Goal: Task Accomplishment & Management: Use online tool/utility

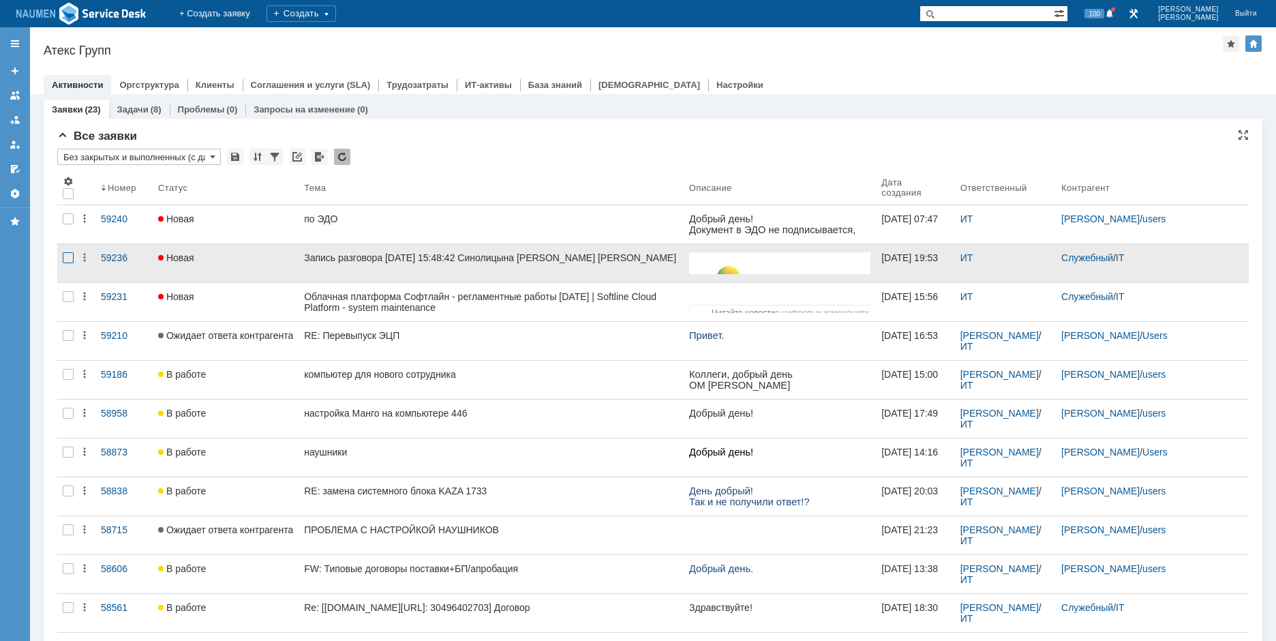
click at [67, 260] on div at bounding box center [68, 257] width 11 height 11
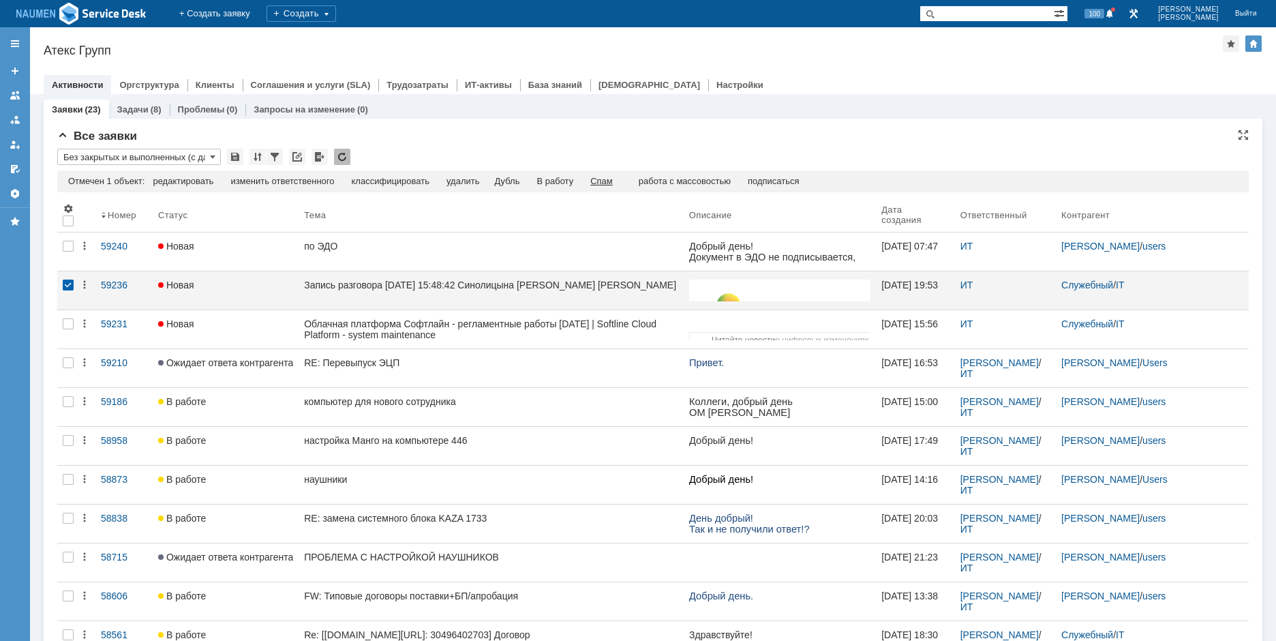
click at [613, 185] on div "Спам" at bounding box center [601, 181] width 22 height 11
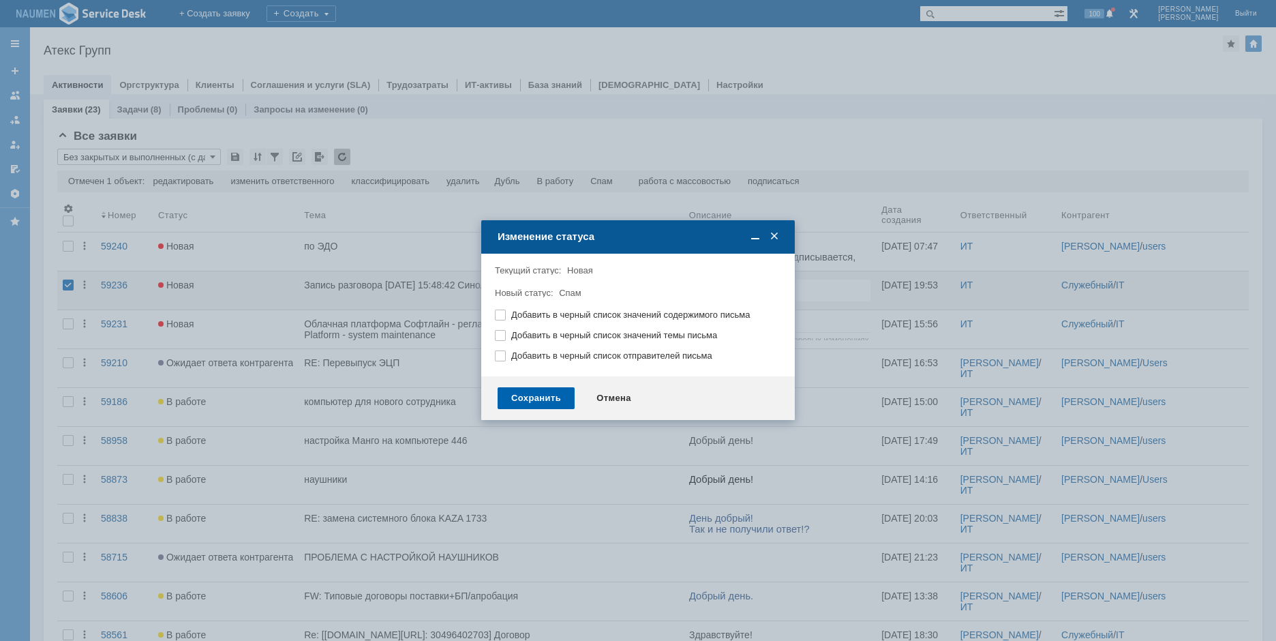
click at [523, 400] on div "Сохранить" at bounding box center [536, 398] width 77 height 22
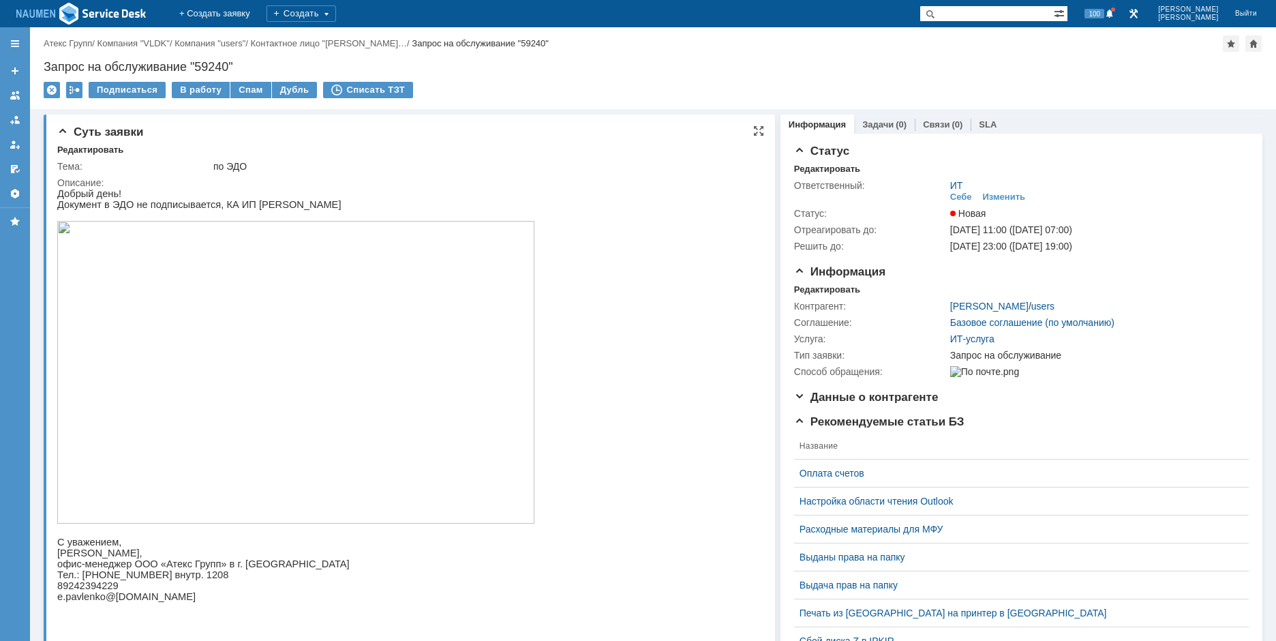
click at [200, 368] on img at bounding box center [295, 372] width 477 height 303
click at [807, 285] on div "Редактировать" at bounding box center [827, 289] width 66 height 11
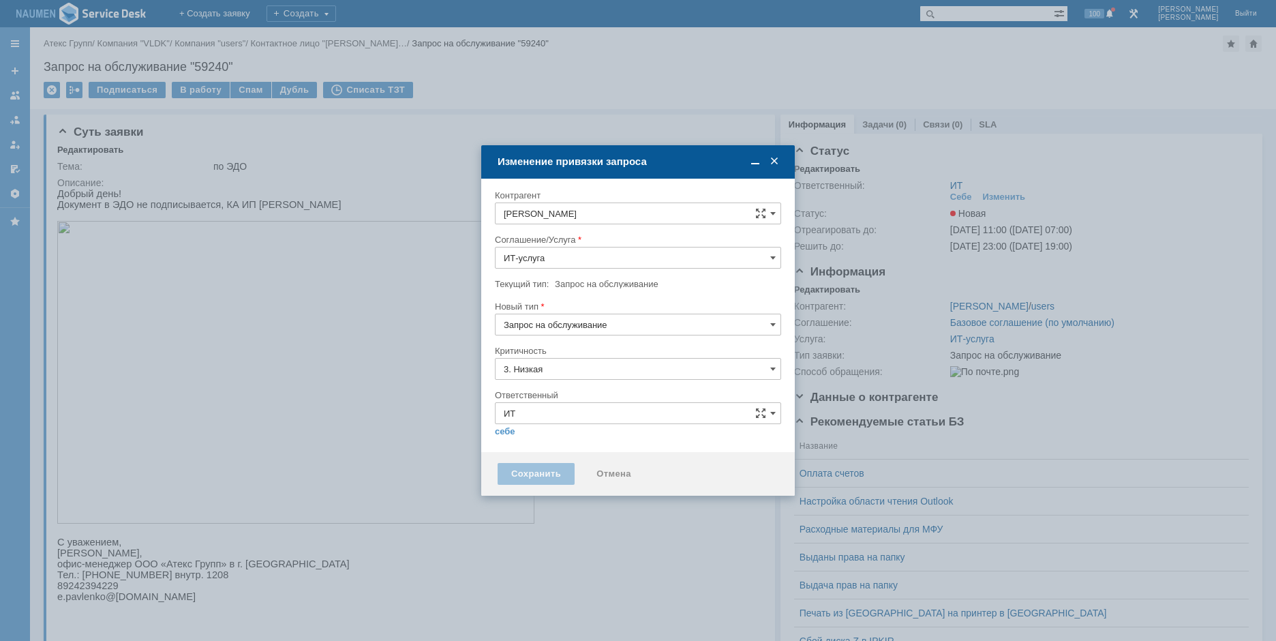
type input "[не указано]"
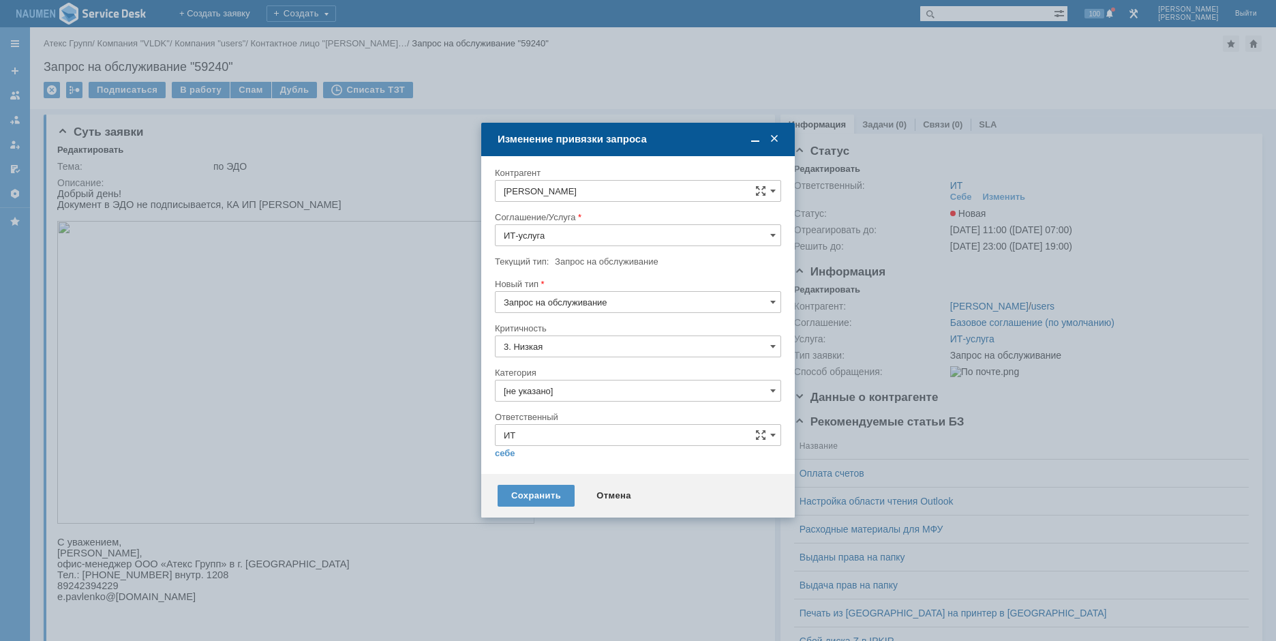
click at [594, 307] on input "Запрос на обслуживание" at bounding box center [638, 302] width 286 height 22
click at [539, 371] on span "Инцидент" at bounding box center [638, 372] width 269 height 11
type input "Инцидент"
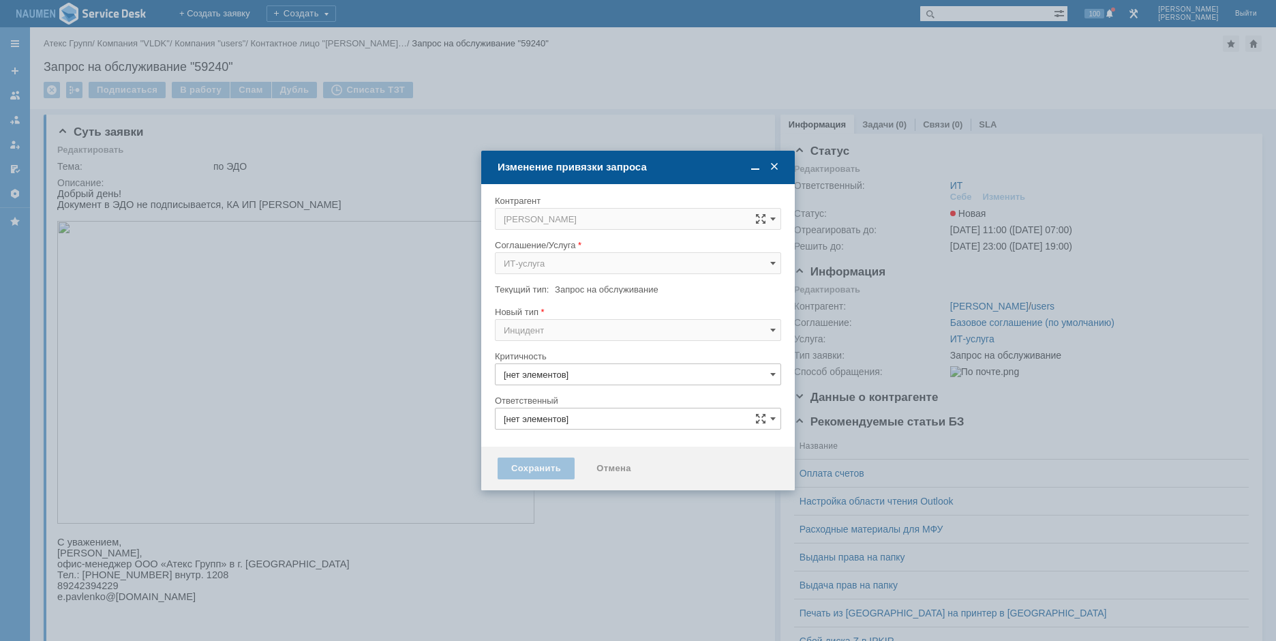
type input "ИТ"
type input "3. Низкая"
type input "[не указано]"
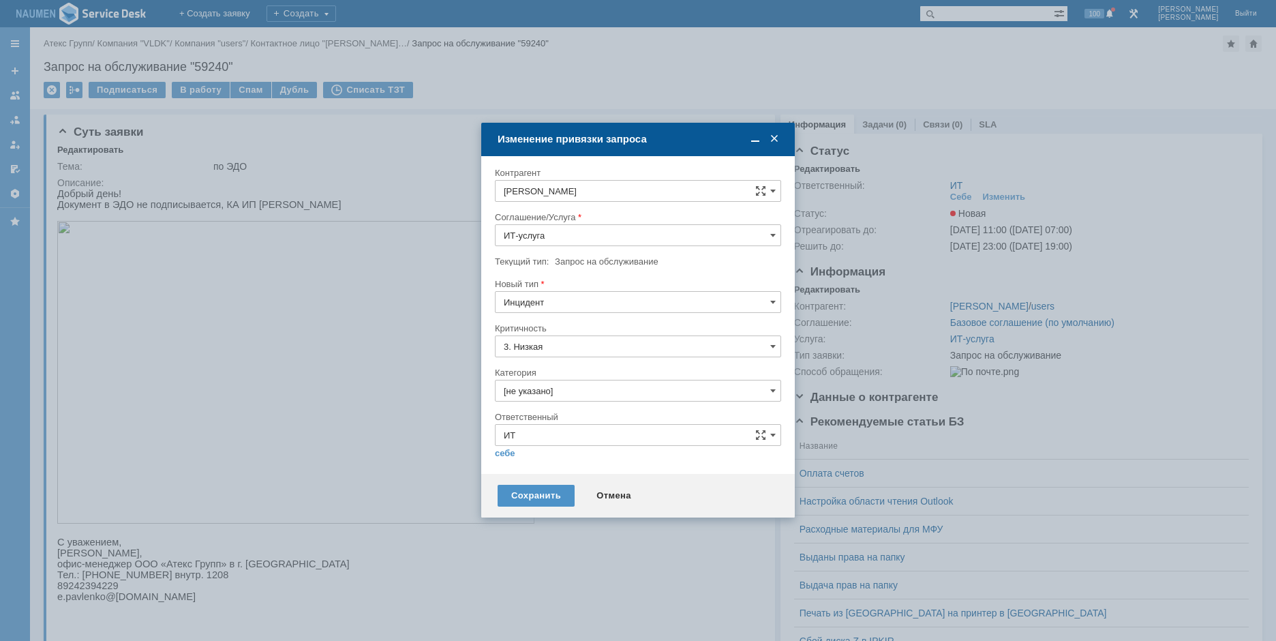
type input "Инцидент"
click at [573, 400] on input "[не указано]" at bounding box center [638, 391] width 286 height 22
click at [551, 491] on span "Внутренние ошибки 1С" at bounding box center [638, 490] width 269 height 11
type input "Внутренние ошибки 1С"
click at [510, 457] on link "себе" at bounding box center [505, 453] width 20 height 11
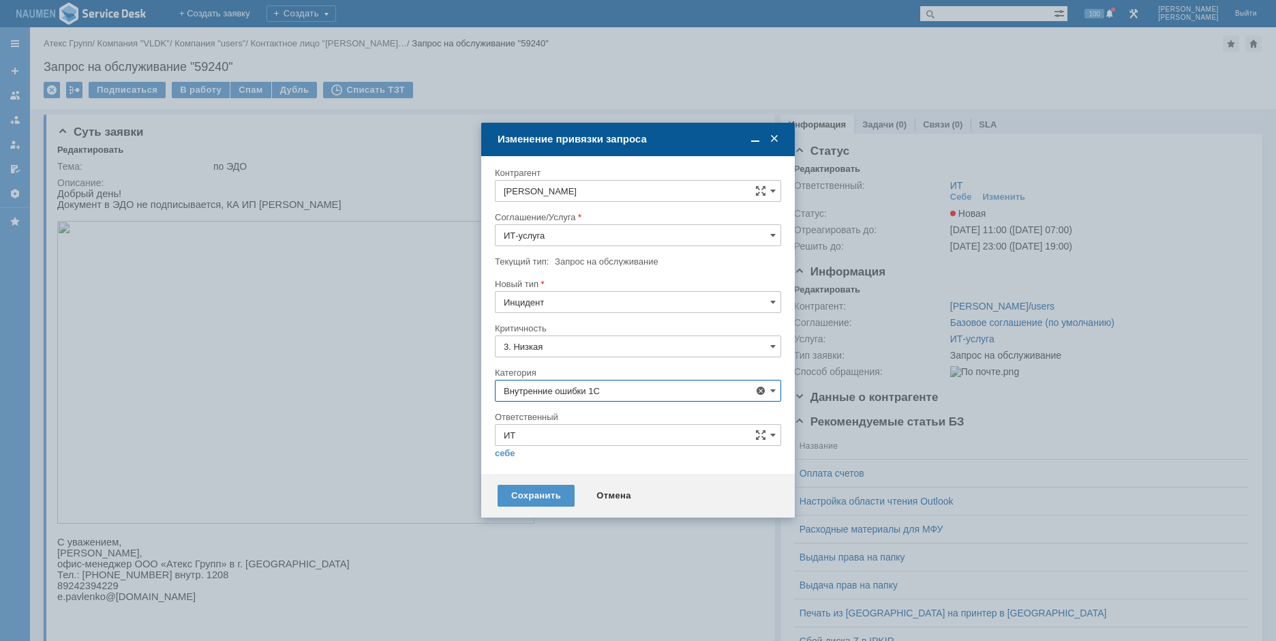
type input "[PERSON_NAME]"
type input "Внутренние ошибки 1С"
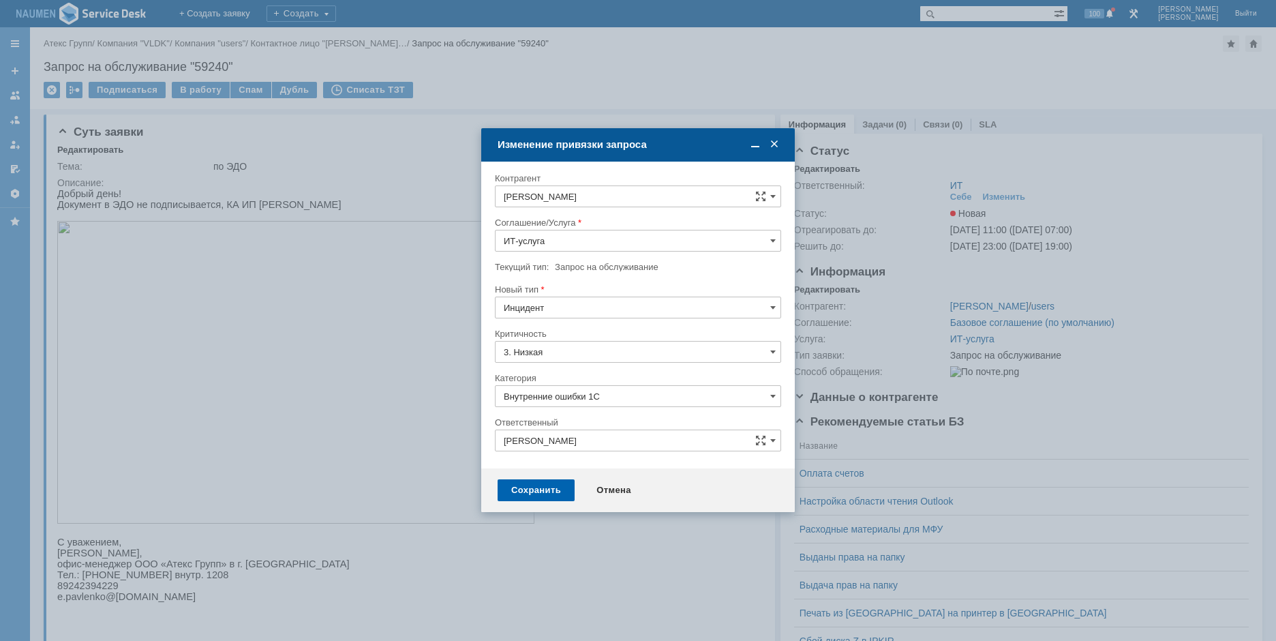
click at [539, 480] on div "Сохранить" at bounding box center [536, 490] width 77 height 22
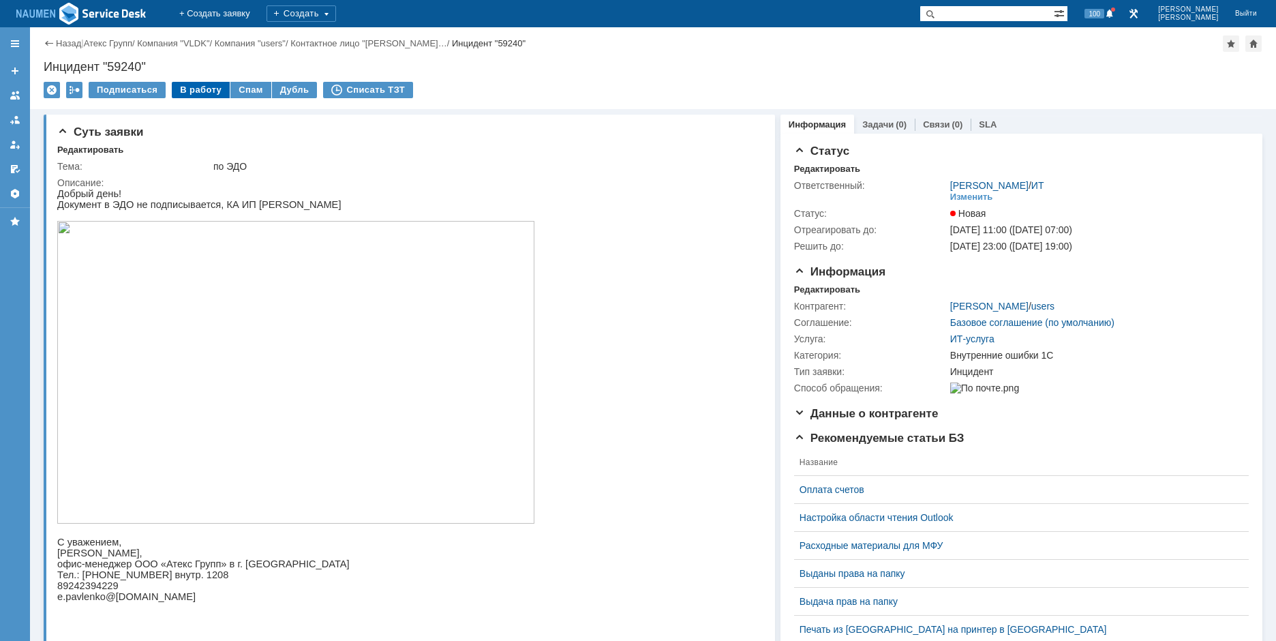
click at [206, 93] on div "В работу" at bounding box center [201, 90] width 58 height 16
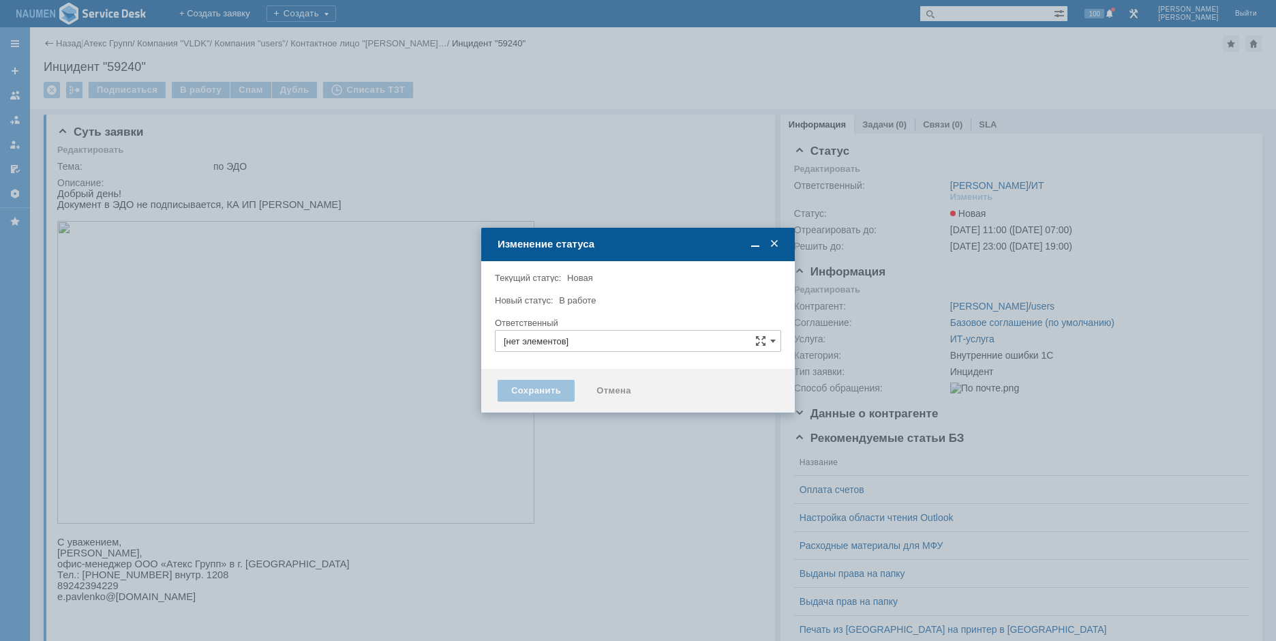
type input "Мурзин Иван"
type input "Внутренние ошибки 1С"
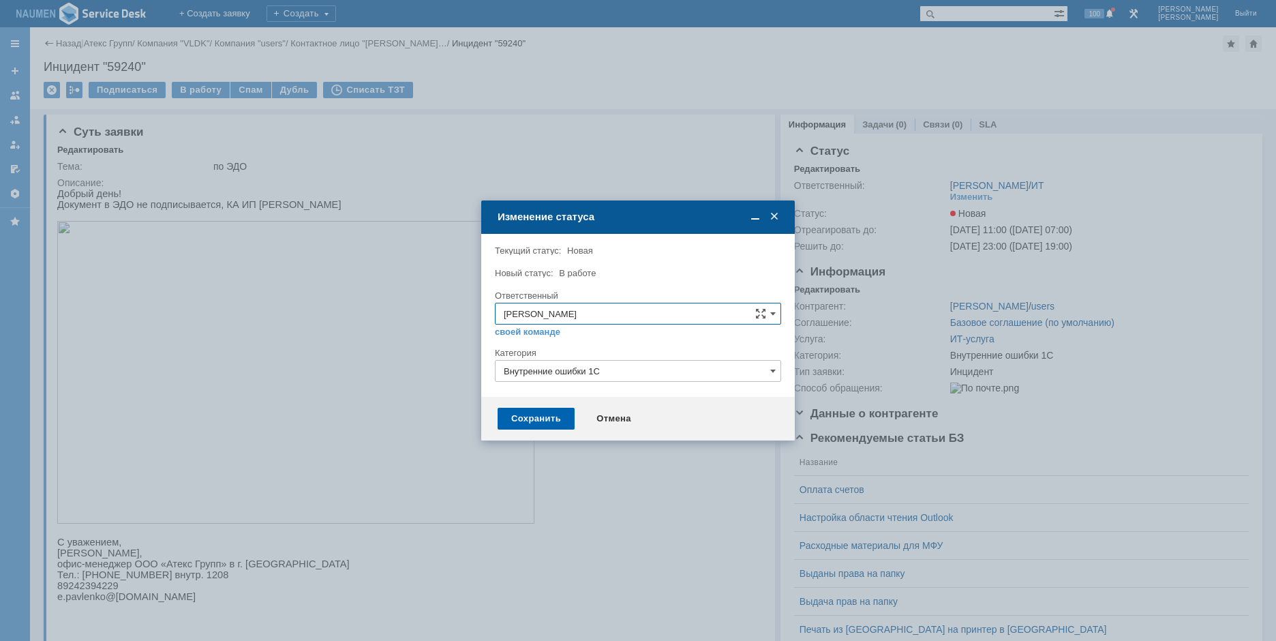
click at [520, 413] on div "Сохранить" at bounding box center [536, 419] width 77 height 22
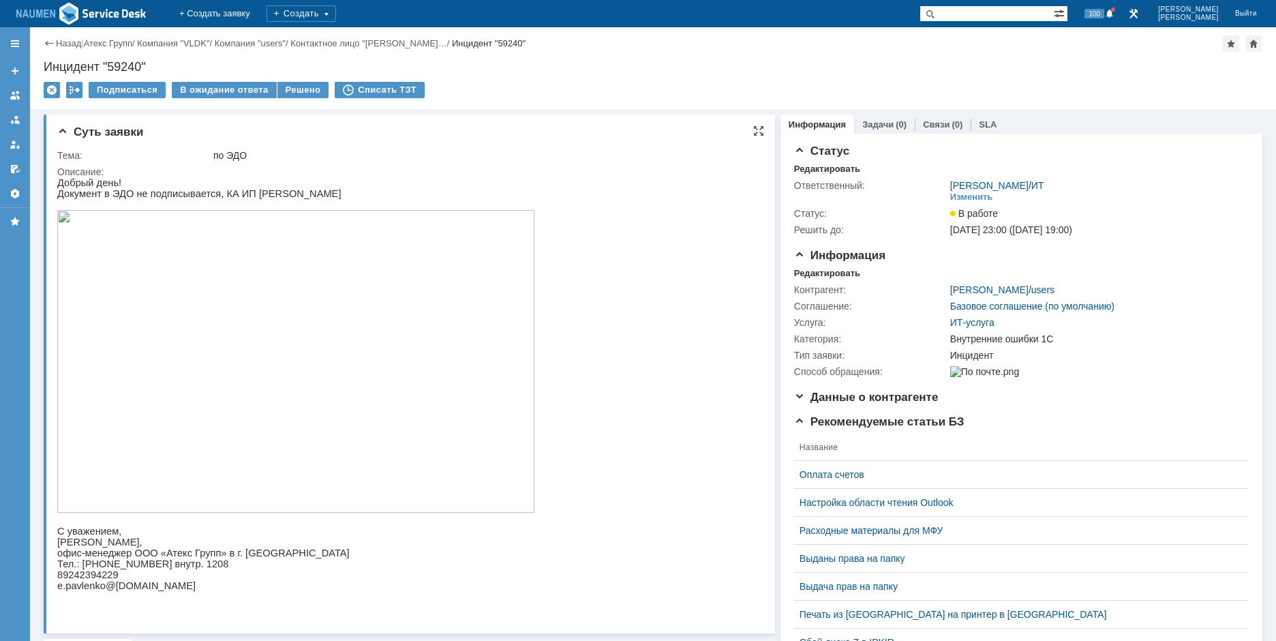
click at [386, 373] on img at bounding box center [295, 361] width 477 height 303
click at [198, 62] on div "Инцидент "59240"" at bounding box center [653, 67] width 1219 height 14
click at [294, 92] on div "Решено" at bounding box center [303, 90] width 52 height 16
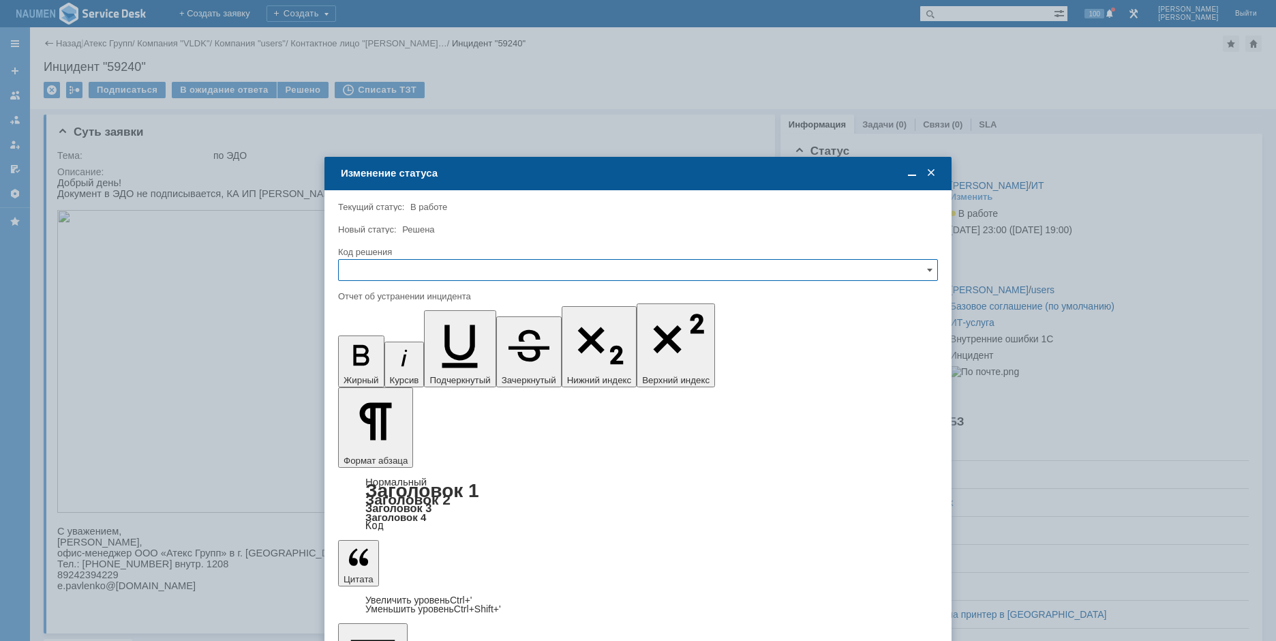
click at [506, 273] on input "text" at bounding box center [638, 270] width 600 height 22
click at [409, 358] on span "Решено" at bounding box center [638, 362] width 582 height 11
type input "Решено"
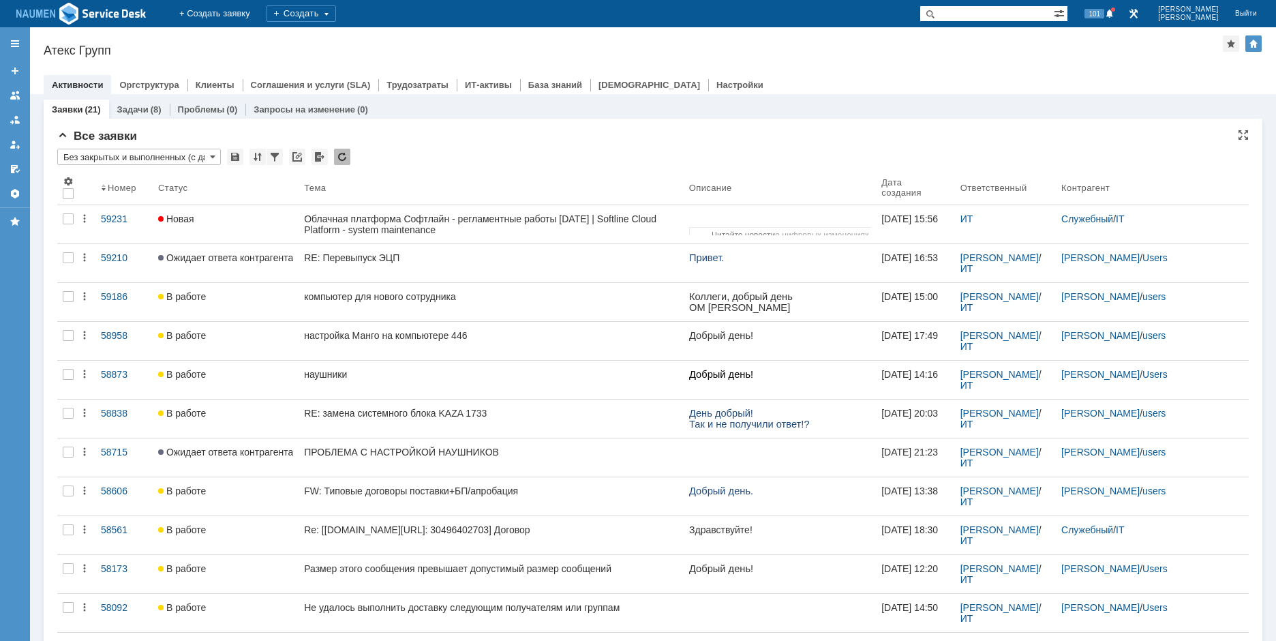
click at [37, 214] on div "Заявки (21) Задачи (8) Проблемы (0) Запросы на изменение (0) Все заявки * Без з…" at bounding box center [653, 576] width 1246 height 965
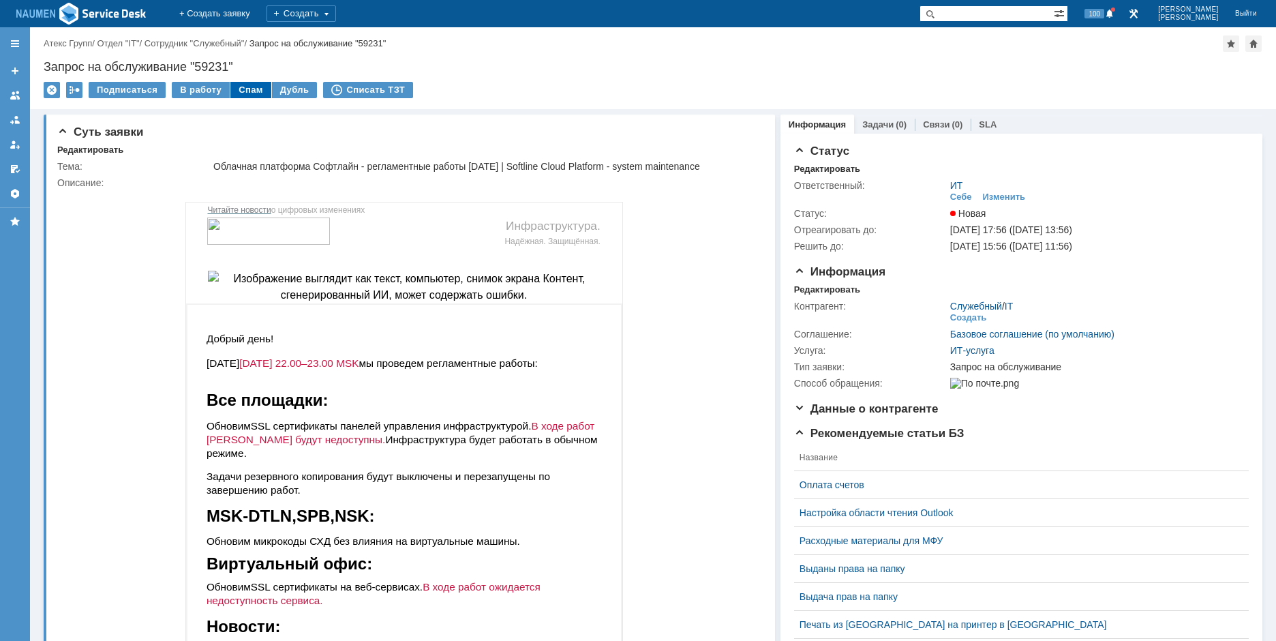
click at [236, 95] on div "Спам" at bounding box center [250, 90] width 41 height 16
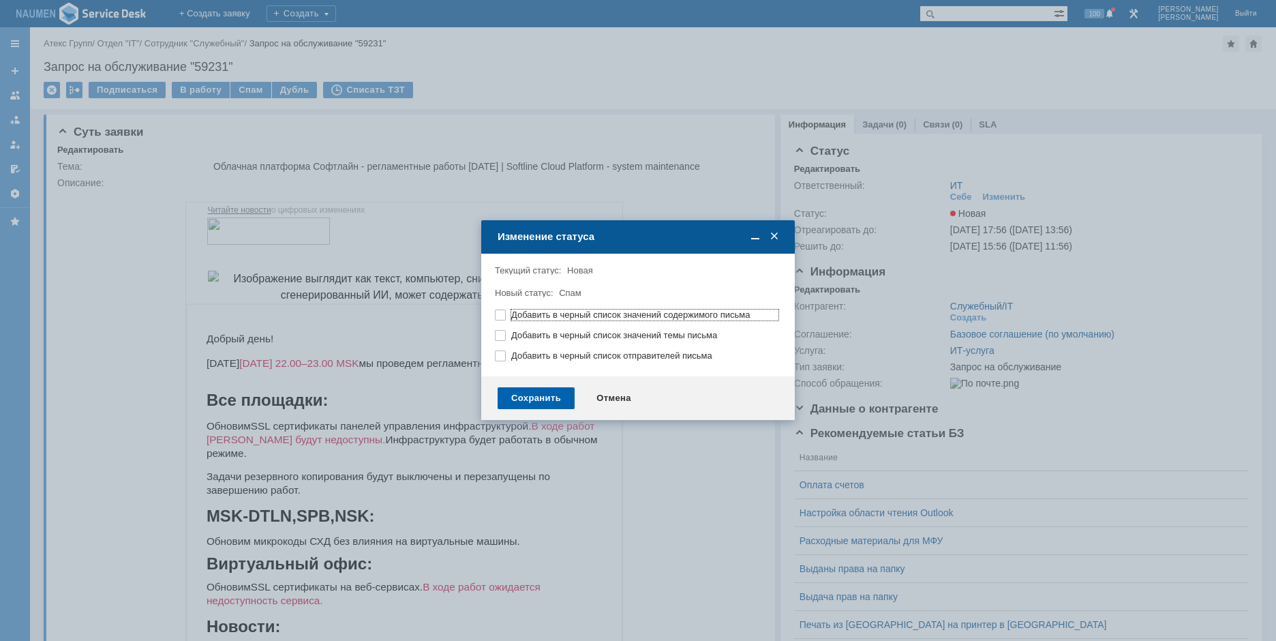
click at [554, 397] on div "Сохранить" at bounding box center [536, 398] width 77 height 22
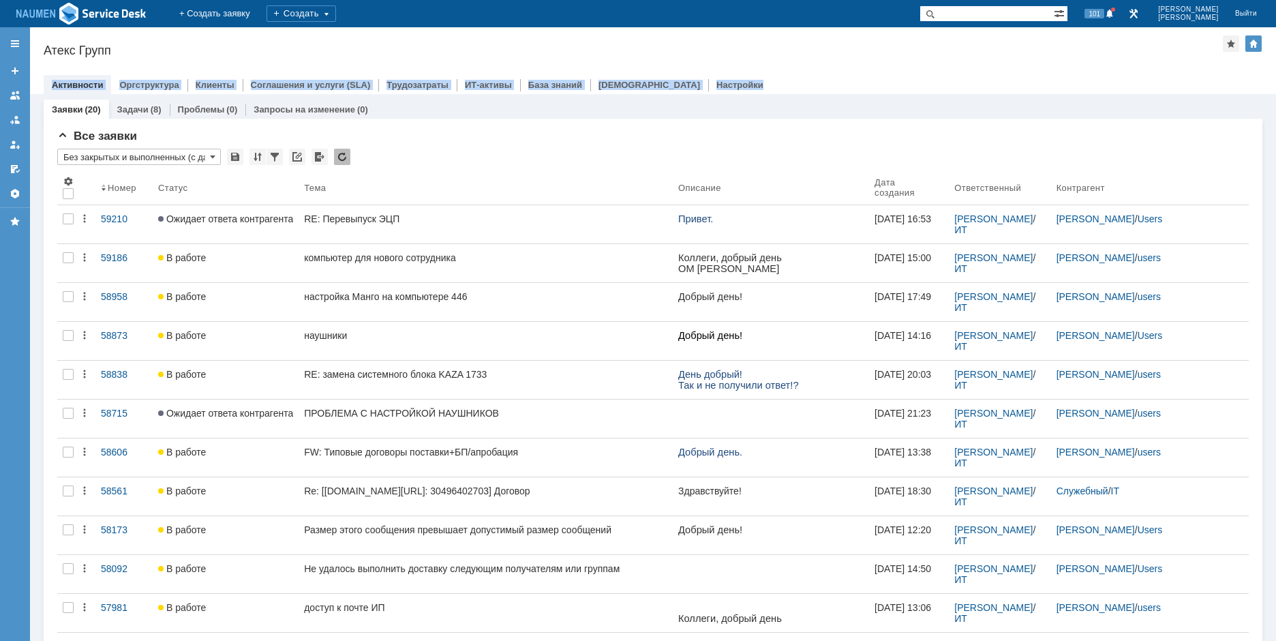
click at [1003, 74] on div "Назад | Атекс Групп Атекс Групп root$101 Активности Оргструктура Клиенты Соглаш…" at bounding box center [653, 60] width 1246 height 67
